Goal: Check status: Check status

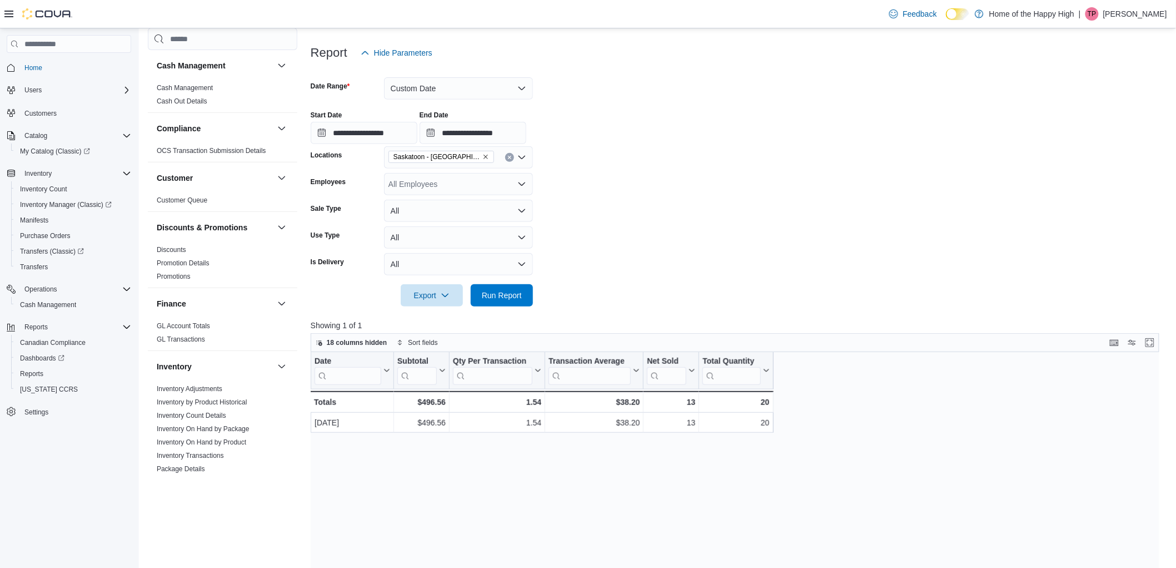
scroll to position [593, 0]
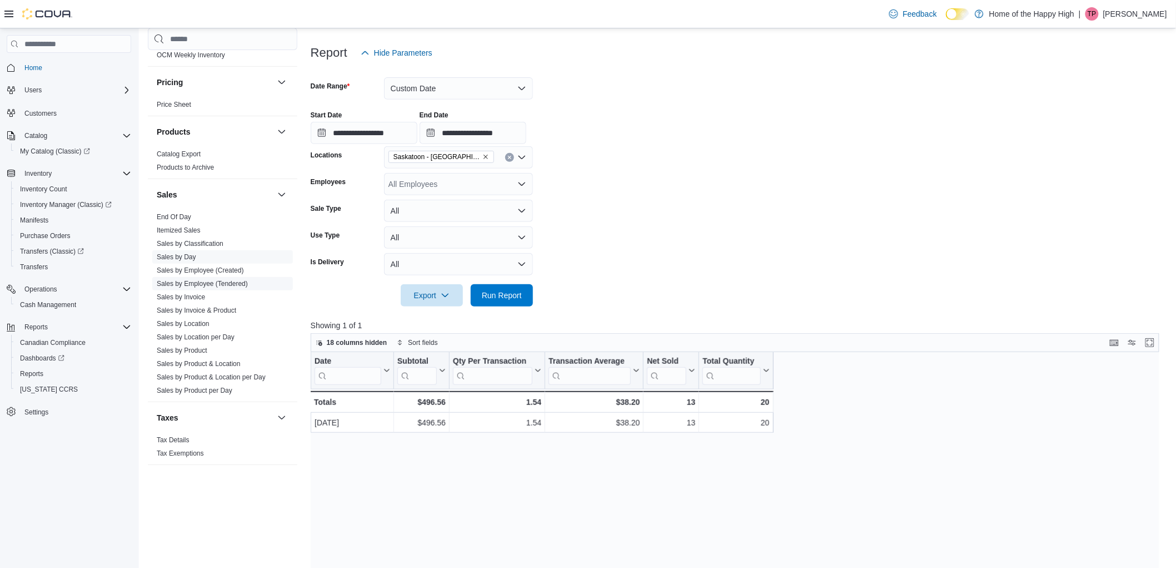
drag, startPoint x: 218, startPoint y: 287, endPoint x: 203, endPoint y: 280, distance: 17.2
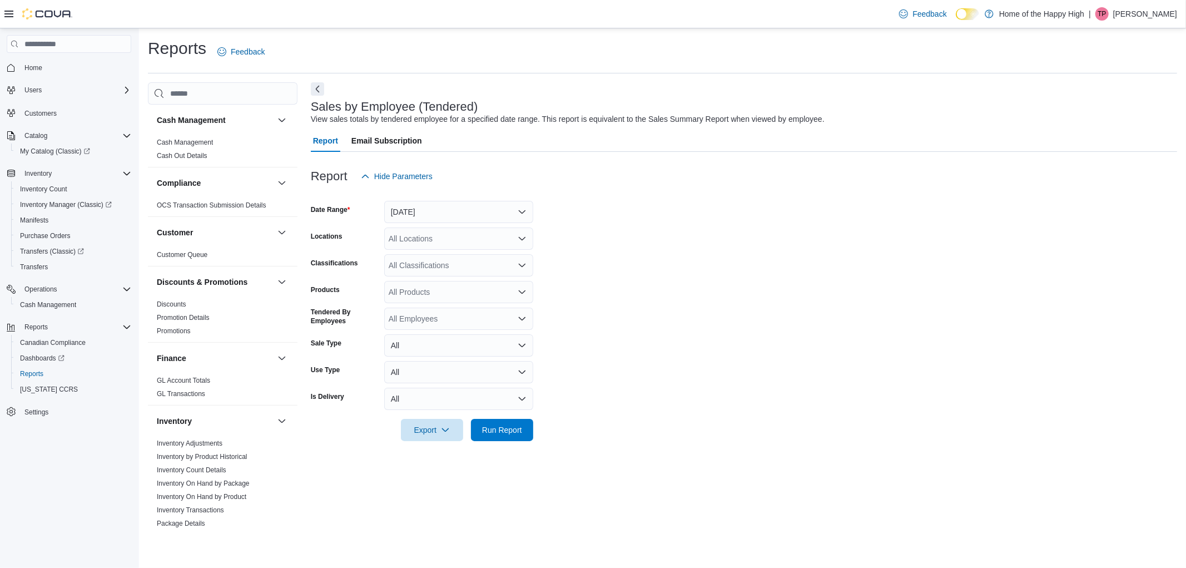
drag, startPoint x: 585, startPoint y: 286, endPoint x: 582, endPoint y: 350, distance: 64.0
drag, startPoint x: 582, startPoint y: 350, endPoint x: 578, endPoint y: 421, distance: 70.7
click at [680, 506] on div "Sales by Employee (Tendered) View sales totals by tendered employee for a speci…" at bounding box center [744, 306] width 866 height 448
click at [437, 207] on button "[DATE]" at bounding box center [458, 212] width 149 height 22
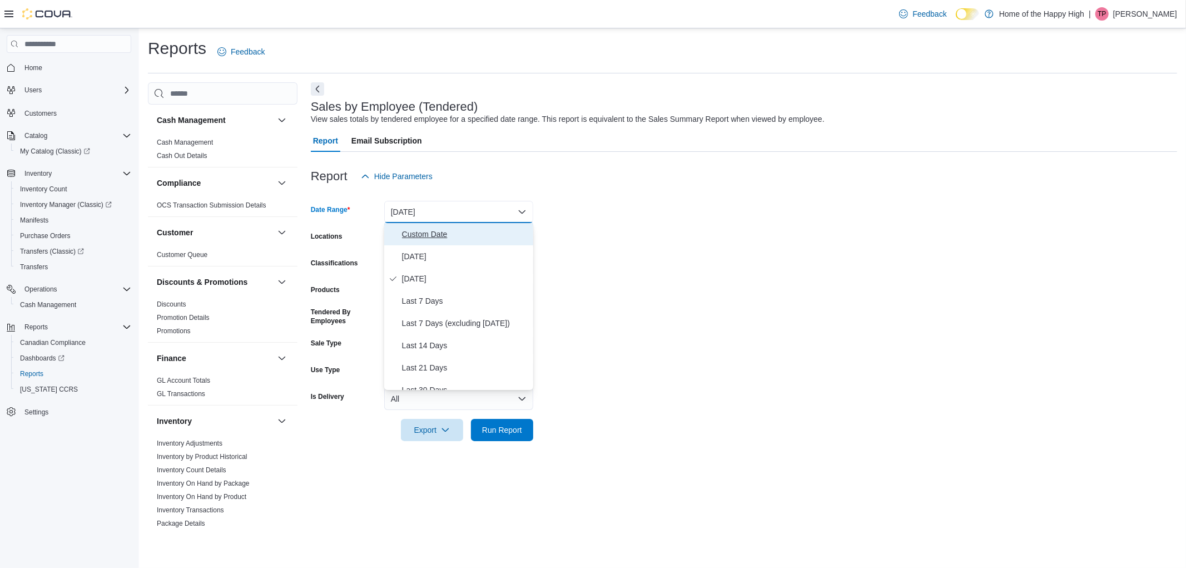
click at [426, 229] on span "Custom Date" at bounding box center [465, 233] width 127 height 13
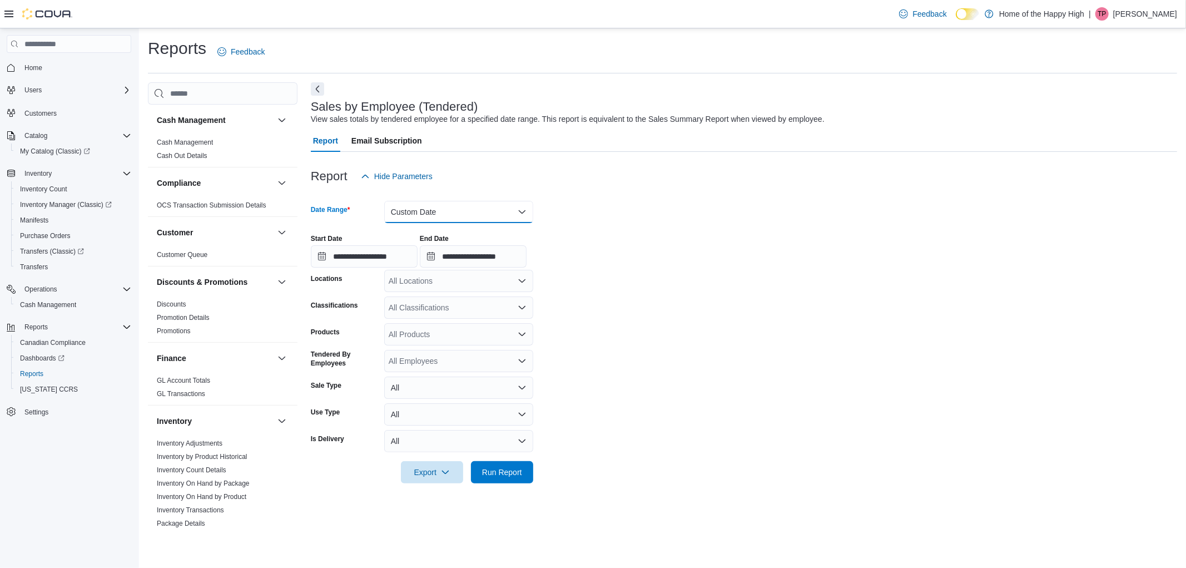
click at [431, 206] on button "Custom Date" at bounding box center [458, 212] width 149 height 22
click at [430, 258] on span "[DATE]" at bounding box center [465, 256] width 127 height 13
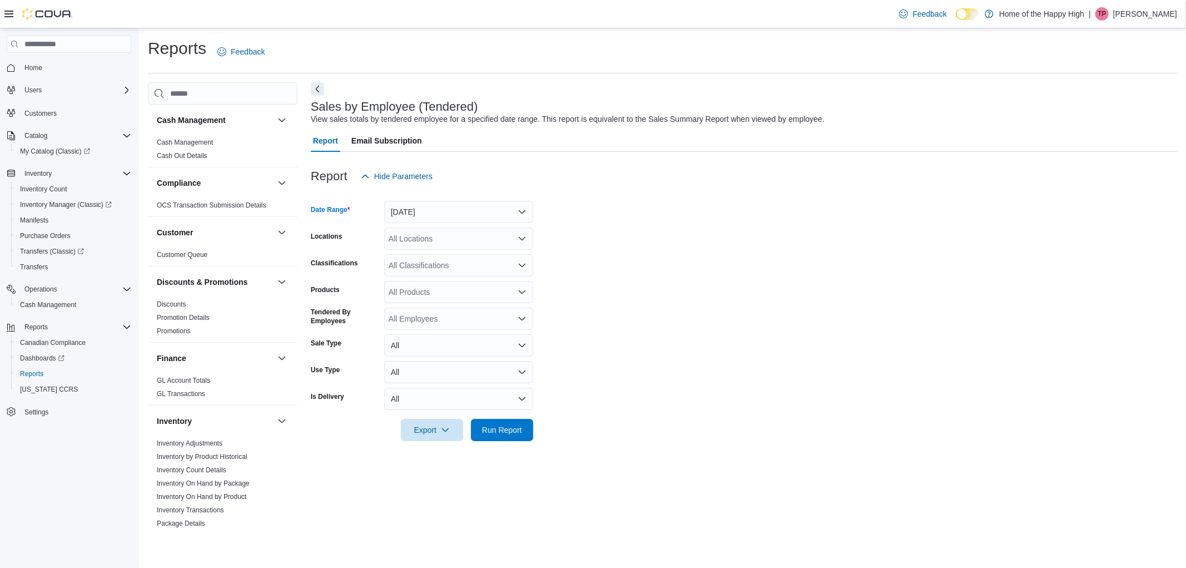
click at [429, 261] on div "All Classifications" at bounding box center [458, 265] width 149 height 22
click at [432, 236] on div "All Locations" at bounding box center [458, 238] width 149 height 22
type input "*"
type input "***"
click at [498, 263] on button "Saskatoon - [GEOGRAPHIC_DATA] - Fire & Flower" at bounding box center [458, 258] width 149 height 16
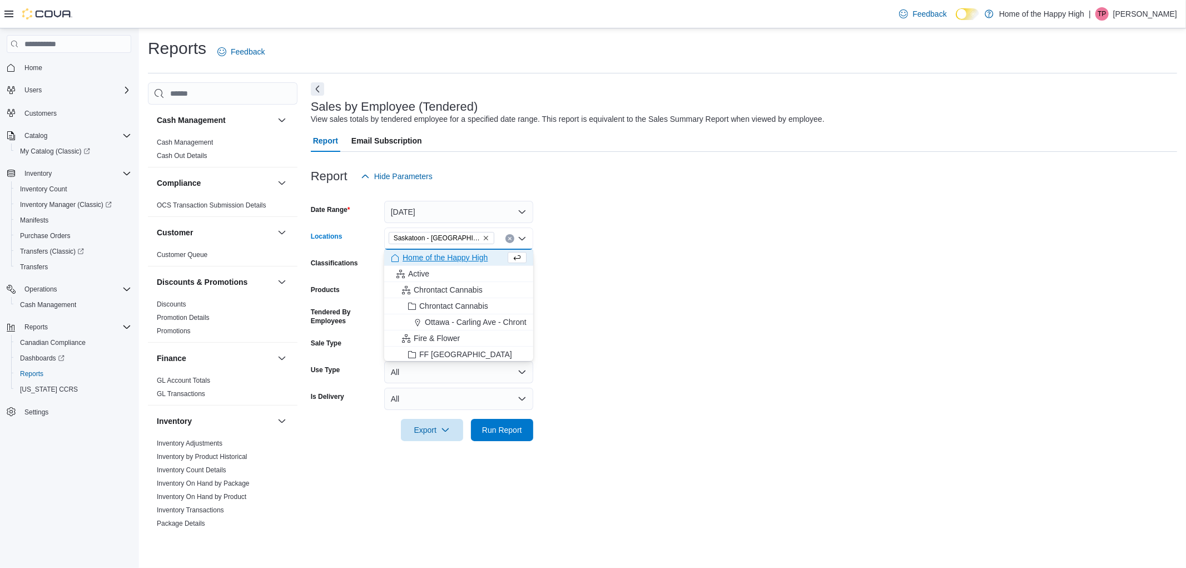
click at [558, 353] on form "Date Range [DATE] Locations [GEOGRAPHIC_DATA] - [GEOGRAPHIC_DATA] - Fire & Flow…" at bounding box center [744, 313] width 866 height 253
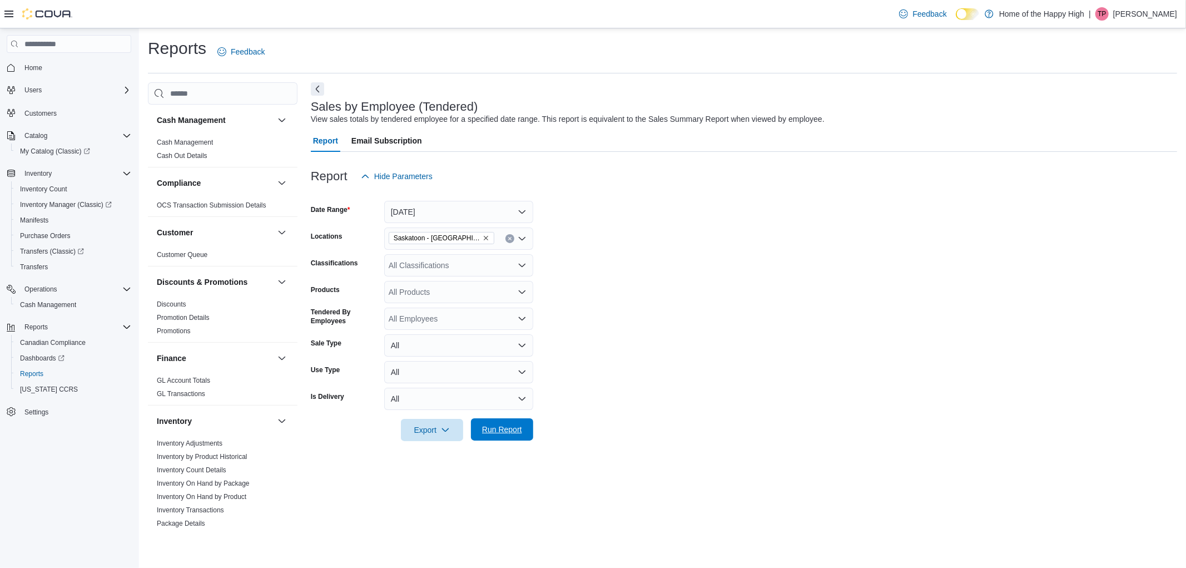
click at [501, 440] on div "Export Run Report" at bounding box center [422, 430] width 222 height 22
click at [499, 437] on span "Run Report" at bounding box center [502, 429] width 49 height 22
